Goal: Answer question/provide support

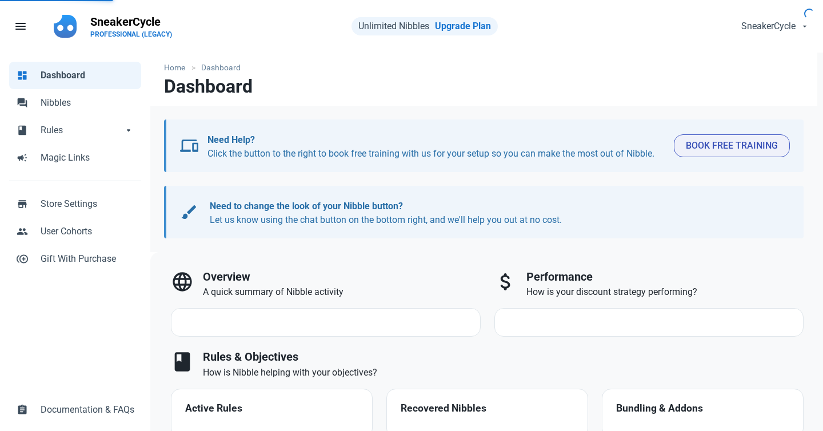
select select "7d"
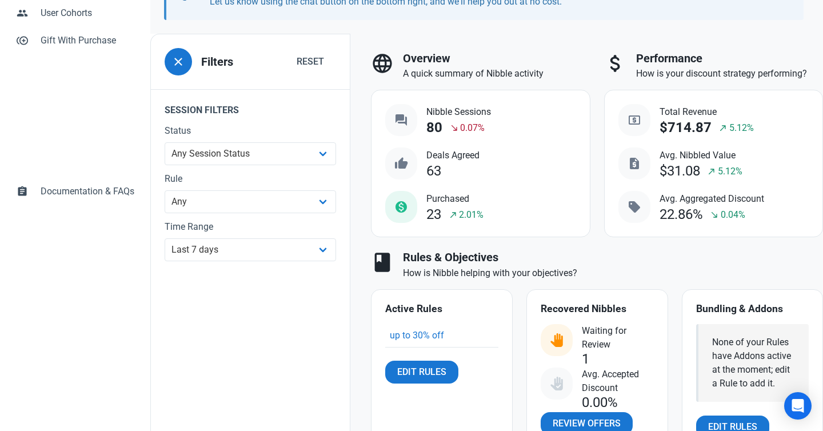
scroll to position [341, 0]
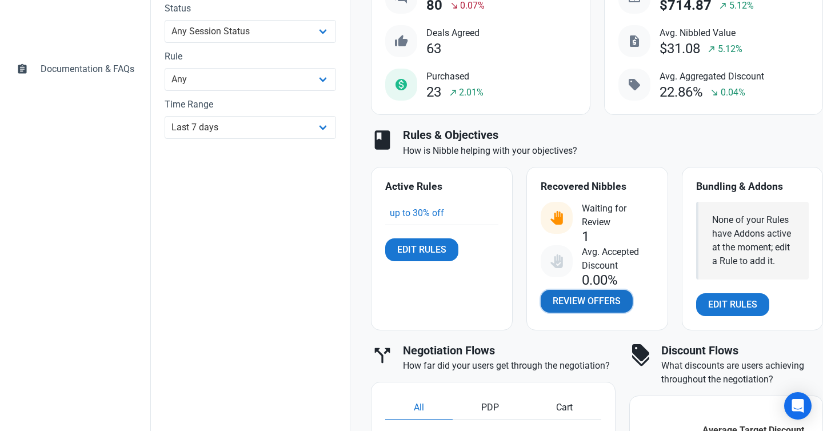
click at [581, 299] on span "Review Offers" at bounding box center [587, 301] width 68 height 14
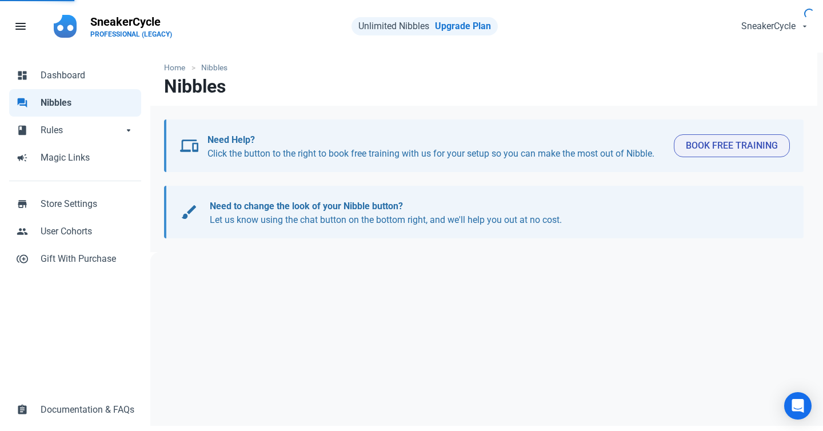
select select "user_offer_available"
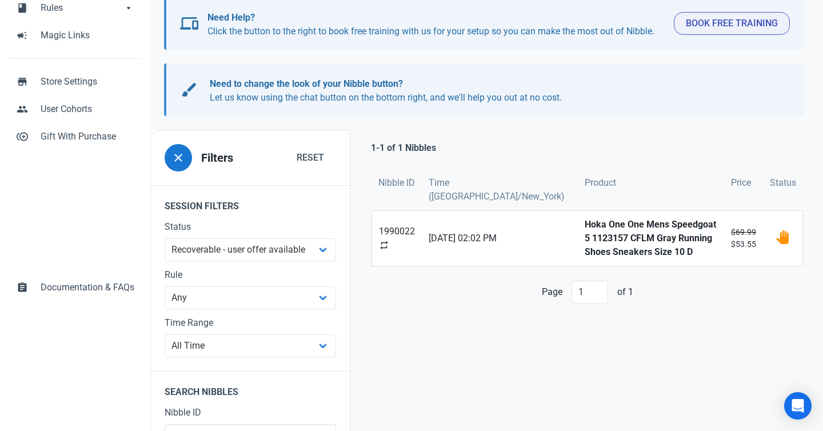
scroll to position [126, 0]
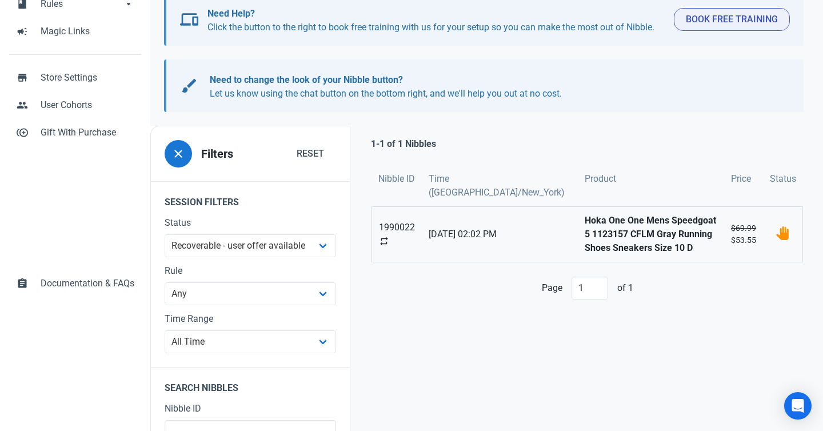
click at [587, 235] on strong "Hoka One One Mens Speedgoat 5 1123157 CFLM Gray Running Shoes Sneakers Size 10 D" at bounding box center [651, 234] width 133 height 41
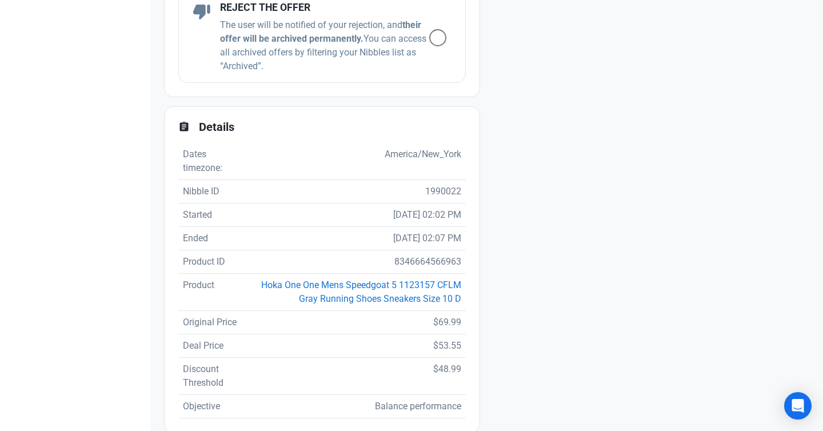
scroll to position [784, 0]
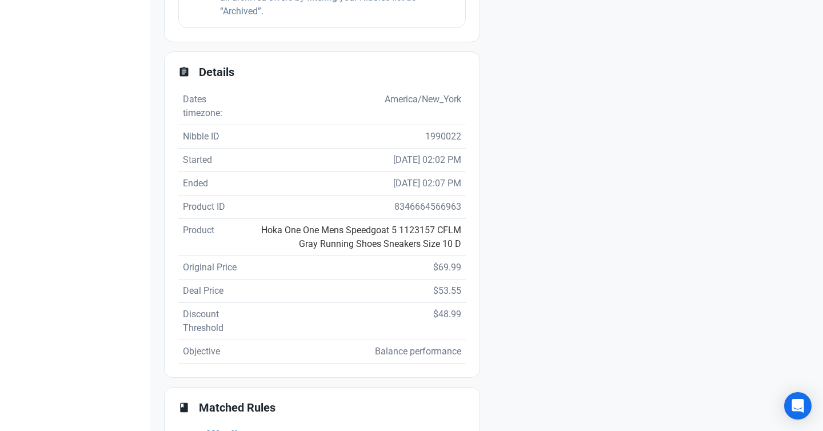
click at [399, 244] on link "Hoka One One Mens Speedgoat 5 1123157 CFLM Gray Running Shoes Sneakers Size 10 D" at bounding box center [361, 237] width 200 height 25
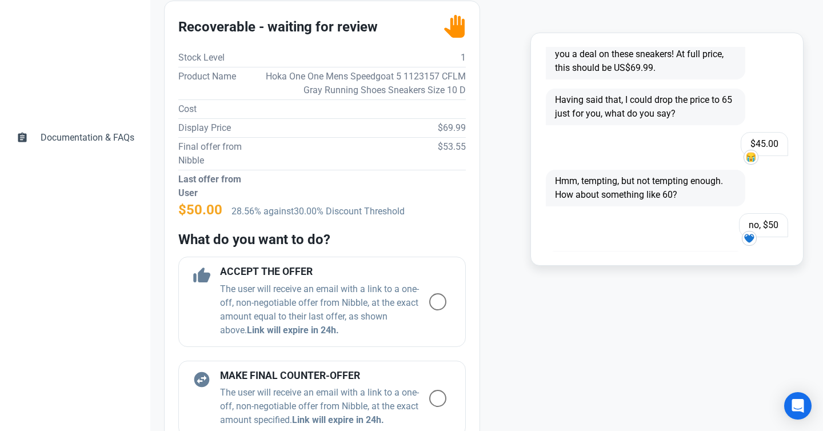
scroll to position [345, 0]
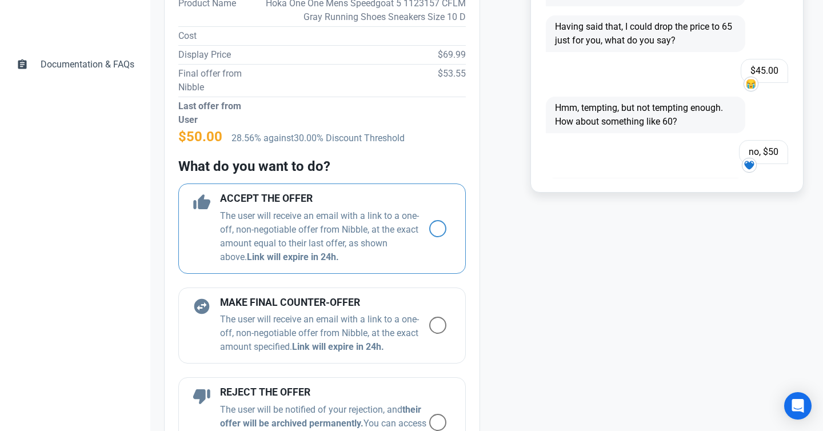
click at [433, 225] on span at bounding box center [437, 228] width 17 height 17
click at [433, 225] on input "radio" at bounding box center [432, 228] width 7 height 7
click at [433, 225] on span at bounding box center [437, 228] width 17 height 17
click at [433, 225] on input "radio" at bounding box center [432, 228] width 7 height 7
radio input "true"
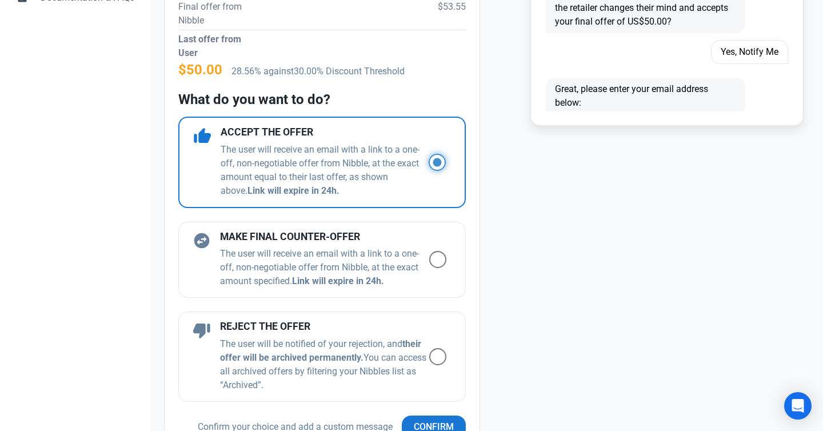
scroll to position [771, 0]
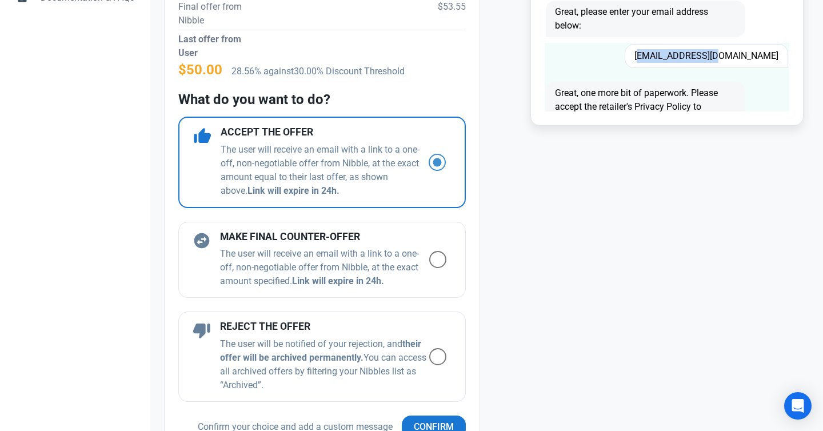
drag, startPoint x: 695, startPoint y: 58, endPoint x: 778, endPoint y: 59, distance: 82.3
click at [778, 59] on span "[EMAIL_ADDRESS][DOMAIN_NAME]" at bounding box center [706, 56] width 163 height 24
copy span "[EMAIL_ADDRESS][DOMAIN_NAME]"
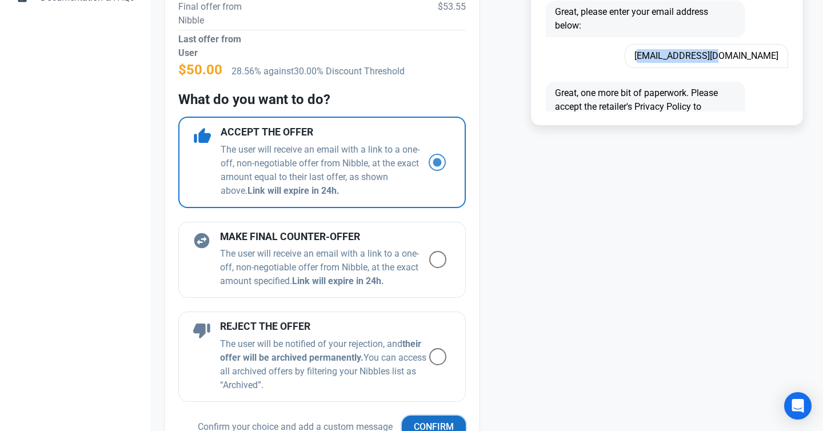
click at [438, 424] on span "Confirm" at bounding box center [434, 427] width 40 height 14
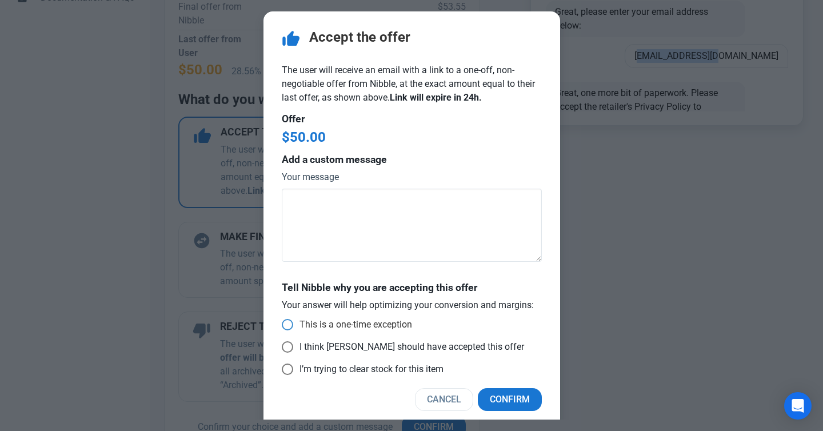
click at [286, 323] on span at bounding box center [287, 324] width 11 height 11
click at [286, 323] on input "This is a one-time exception" at bounding box center [285, 324] width 7 height 7
radio input "true"
click at [518, 393] on span "Confirm" at bounding box center [510, 400] width 40 height 14
